Goal: Check status: Check status

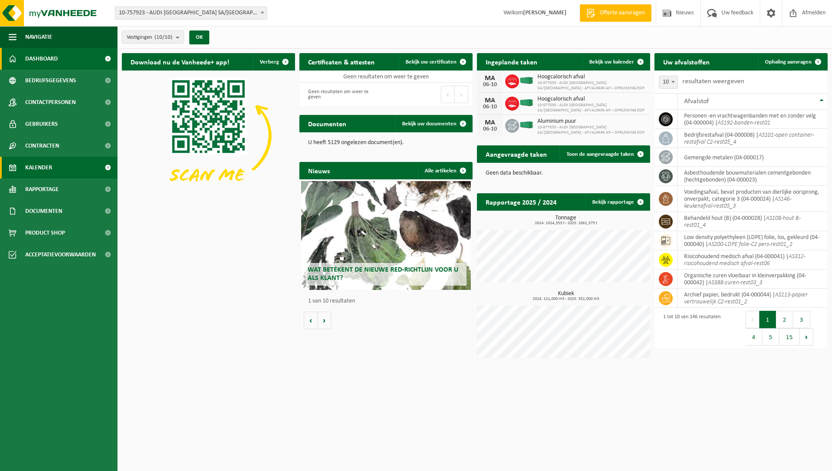
click at [38, 175] on span "Kalender" at bounding box center [38, 168] width 27 height 22
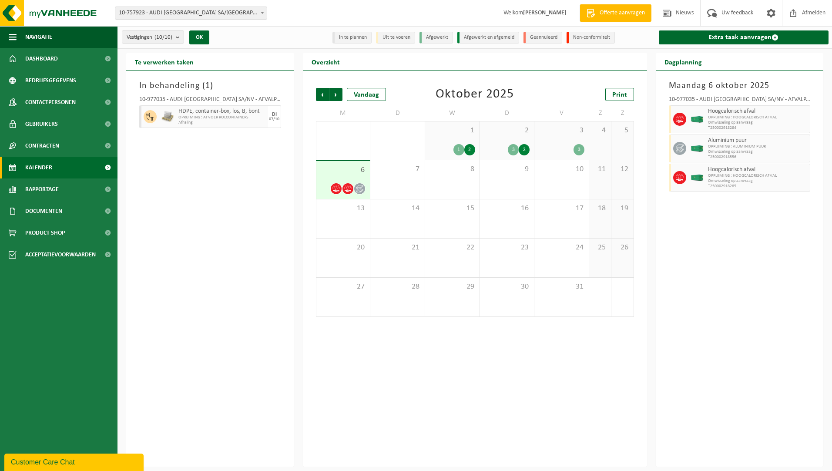
click at [341, 175] on div "6" at bounding box center [343, 180] width 54 height 38
click at [372, 166] on div "7" at bounding box center [397, 179] width 54 height 39
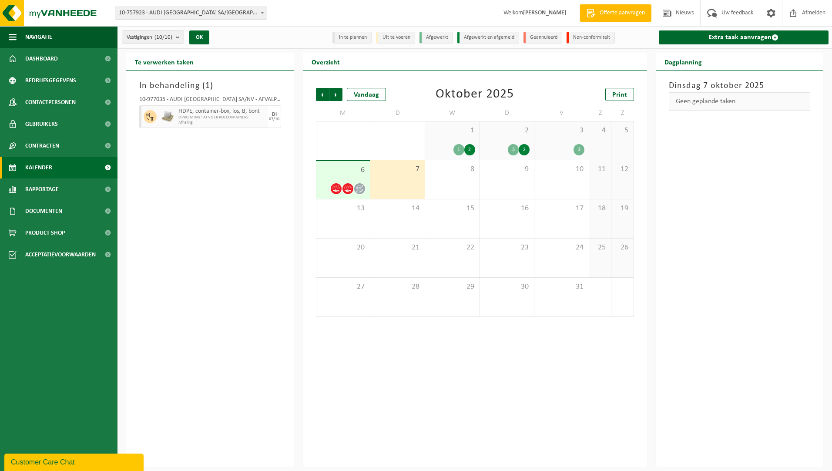
click at [354, 173] on span "6" at bounding box center [343, 170] width 45 height 10
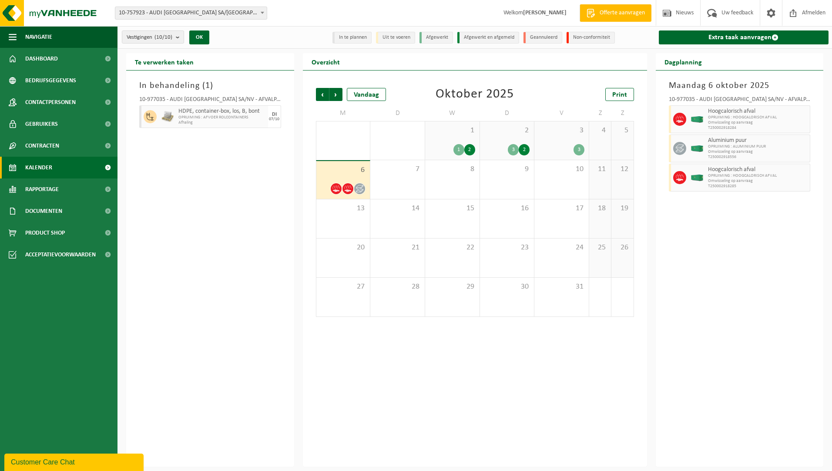
click at [318, 165] on div "6" at bounding box center [343, 180] width 54 height 38
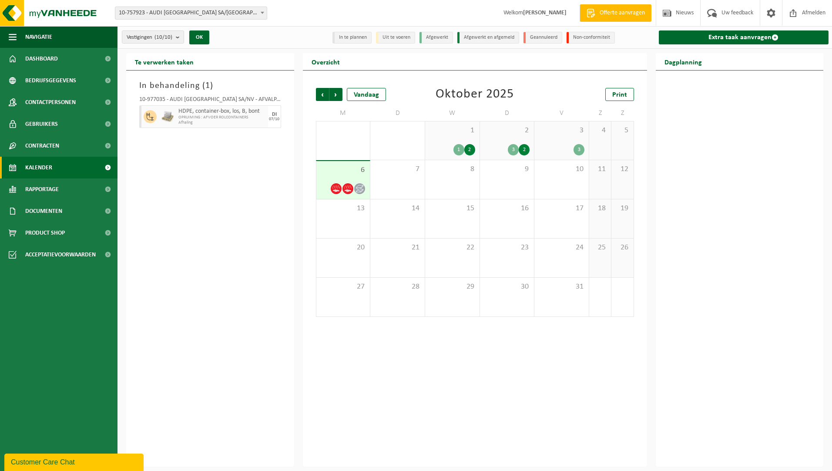
click at [204, 114] on span "HDPE, container-box, los, B, bont" at bounding box center [221, 111] width 87 height 7
click at [217, 108] on span "HDPE, container-box, los, B, bont" at bounding box center [221, 111] width 87 height 7
click at [218, 113] on span "HDPE, container-box, los, B, bont" at bounding box center [221, 111] width 87 height 7
drag, startPoint x: 218, startPoint y: 113, endPoint x: 326, endPoint y: 144, distance: 111.8
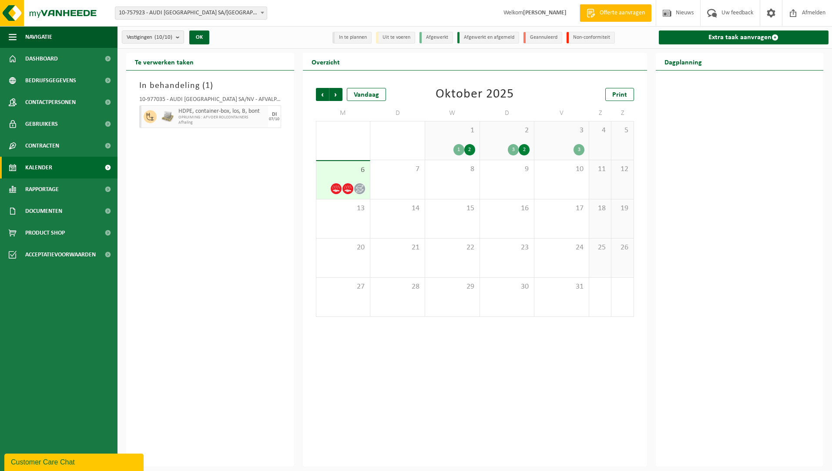
click at [318, 144] on div "29 3" at bounding box center [343, 140] width 54 height 38
click at [355, 141] on div "29 3" at bounding box center [343, 140] width 54 height 38
drag, startPoint x: 397, startPoint y: 137, endPoint x: 419, endPoint y: 137, distance: 22.6
click at [397, 137] on div "30 3" at bounding box center [397, 140] width 54 height 38
click at [455, 139] on div "1 1 2" at bounding box center [452, 140] width 54 height 38
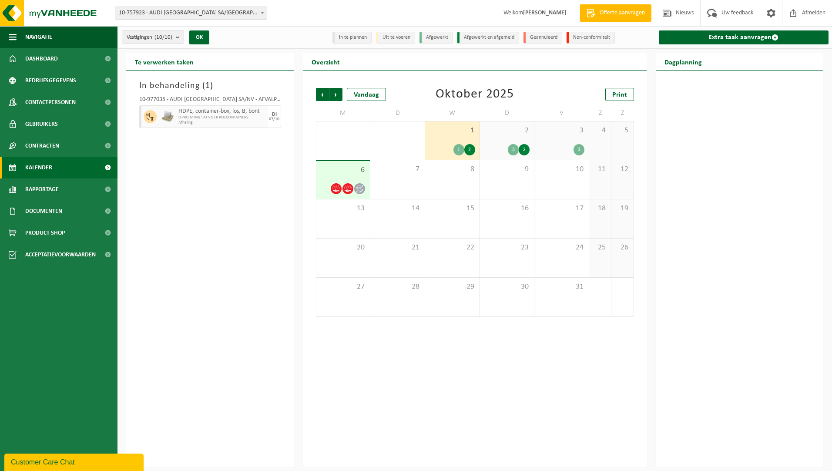
click at [460, 141] on div "1 1 2" at bounding box center [452, 140] width 54 height 38
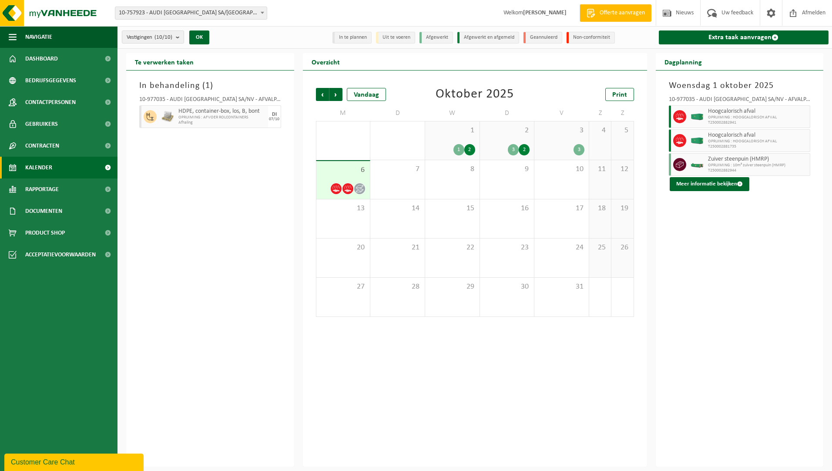
click at [489, 138] on div "2 3 2" at bounding box center [507, 140] width 54 height 38
click at [549, 141] on div "3 3" at bounding box center [561, 140] width 54 height 38
click at [218, 113] on span "HDPE, container-box, los, B, bont" at bounding box center [221, 111] width 87 height 7
